Goal: Task Accomplishment & Management: Use online tool/utility

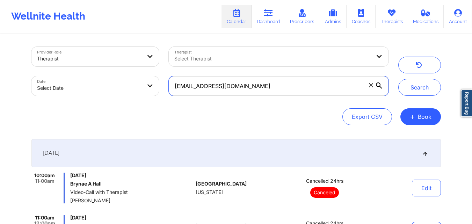
click at [298, 83] on input "[EMAIL_ADDRESS][DOMAIN_NAME]" at bounding box center [278, 86] width 219 height 20
paste input "[EMAIL_ADDRESS][DOMAIN_NAME]"
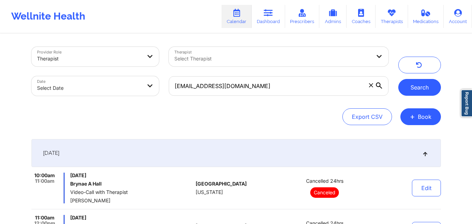
click at [423, 95] on button "Search" at bounding box center [419, 87] width 43 height 17
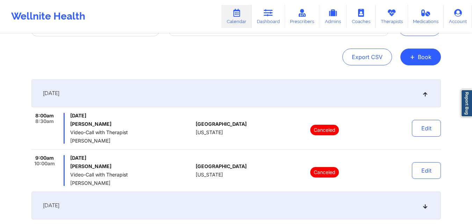
scroll to position [70, 0]
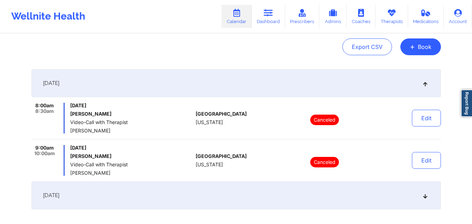
click at [213, 91] on div "[DATE]" at bounding box center [235, 83] width 409 height 28
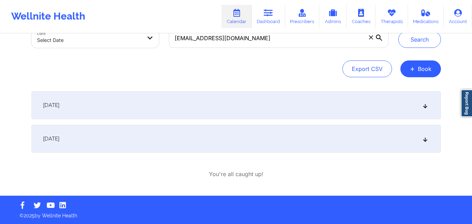
click at [209, 106] on div "[DATE]" at bounding box center [235, 105] width 409 height 28
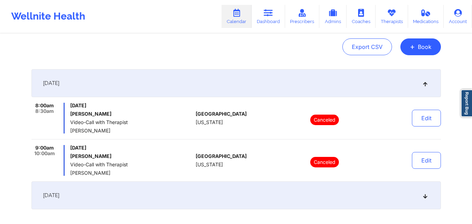
click at [159, 198] on div "[DATE]" at bounding box center [235, 195] width 409 height 28
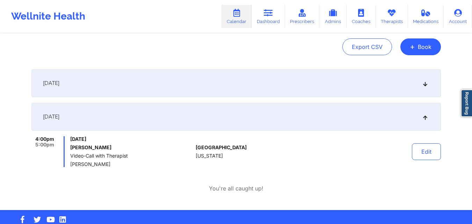
click at [164, 126] on div "[DATE]" at bounding box center [235, 117] width 409 height 28
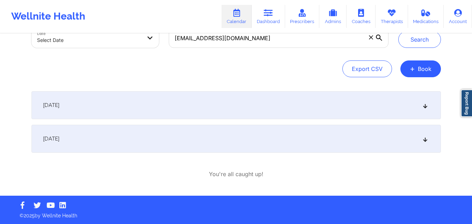
scroll to position [48, 0]
click at [160, 114] on div "[DATE]" at bounding box center [235, 105] width 409 height 28
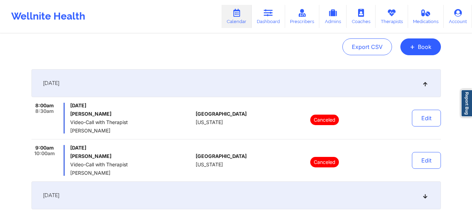
scroll to position [0, 0]
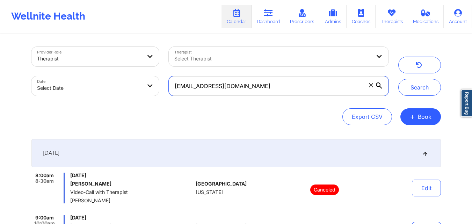
click at [270, 88] on input "[EMAIL_ADDRESS][DOMAIN_NAME]" at bounding box center [278, 86] width 219 height 20
paste input "grace.[PERSON_NAME].a"
type input "[EMAIL_ADDRESS][PERSON_NAME][DOMAIN_NAME]"
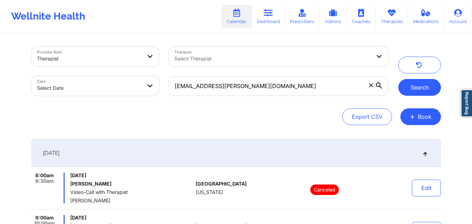
click at [428, 90] on button "Search" at bounding box center [419, 87] width 43 height 17
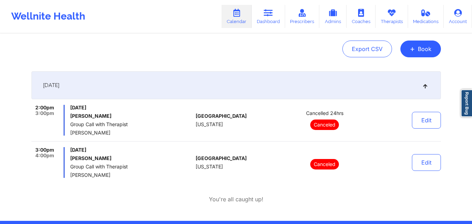
scroll to position [58, 0]
